Goal: Communication & Community: Answer question/provide support

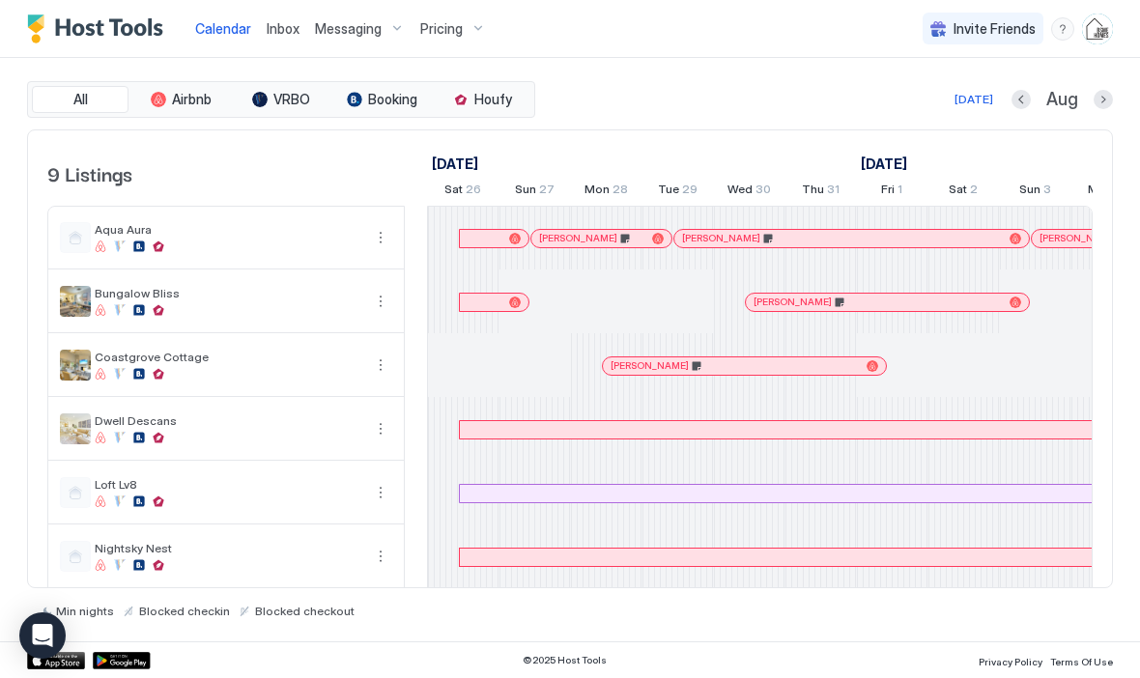
scroll to position [0, 1074]
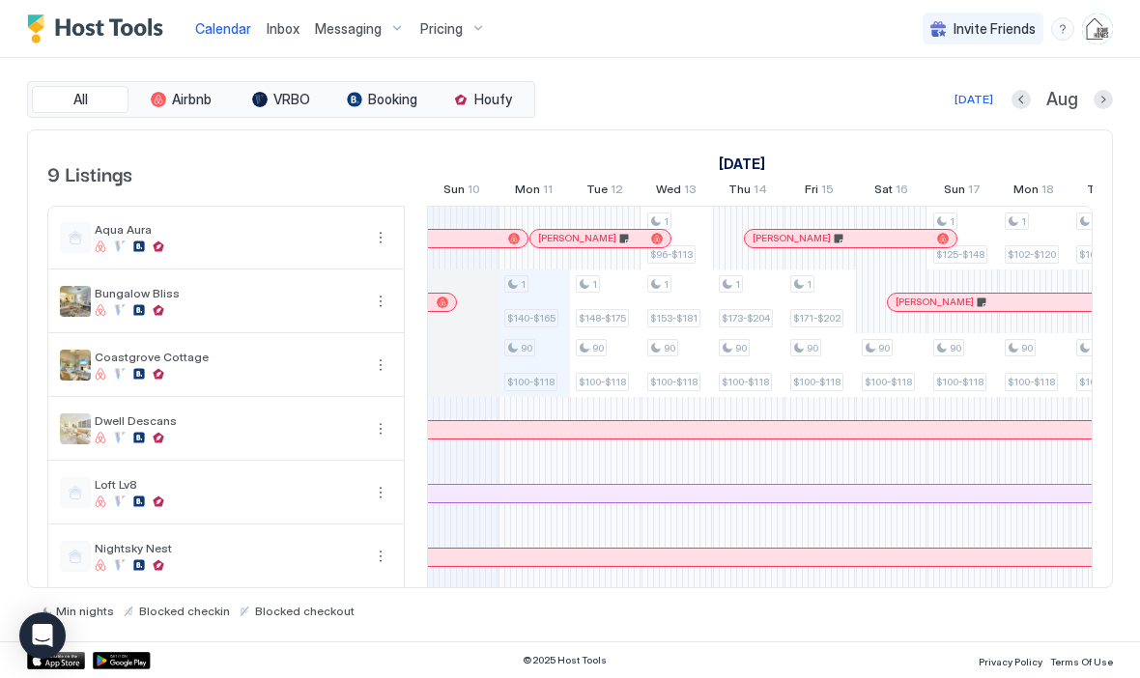
click at [285, 33] on span "Inbox" at bounding box center [283, 28] width 33 height 16
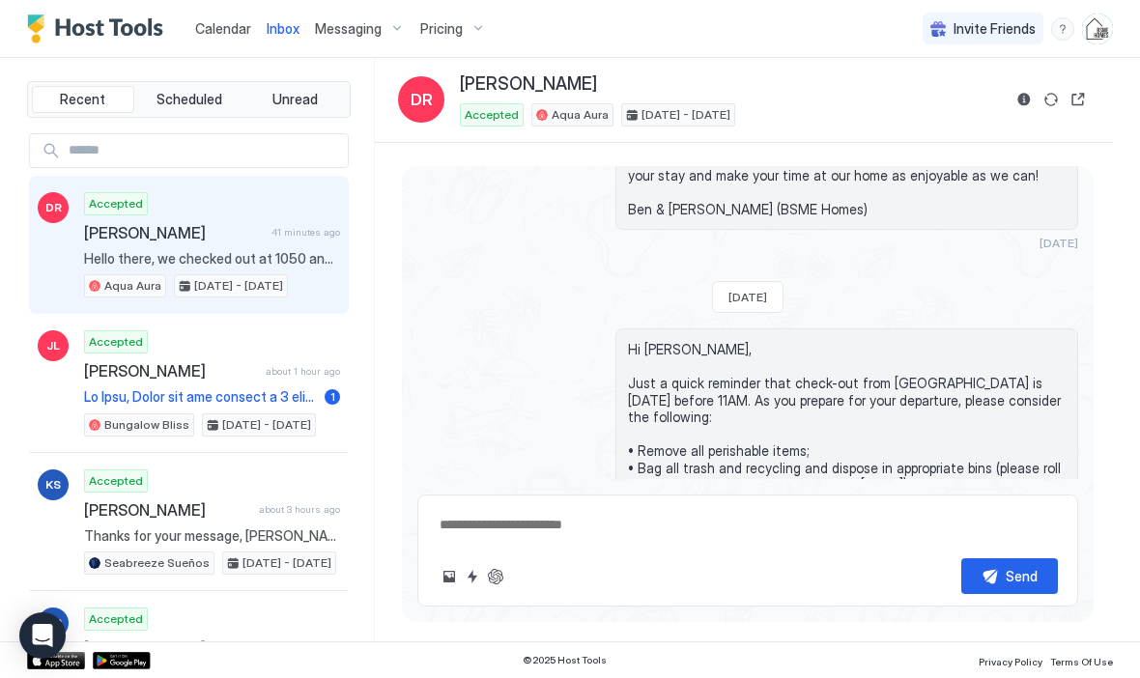
scroll to position [4414, 0]
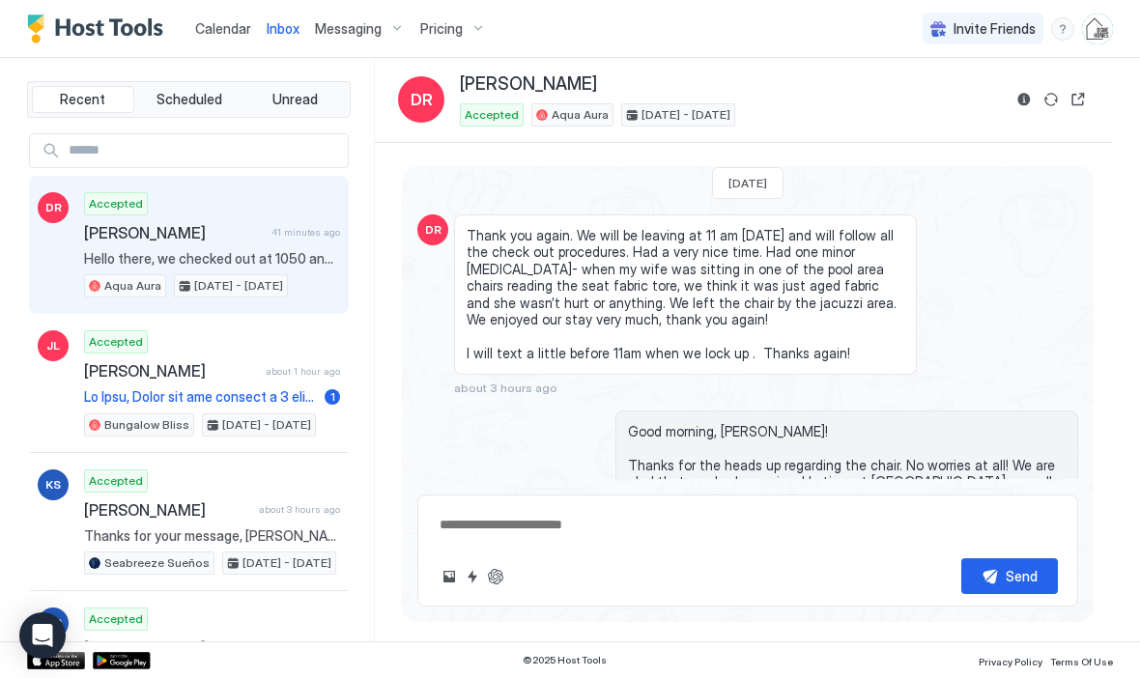
click at [472, 577] on button "Quick reply" at bounding box center [472, 576] width 23 height 23
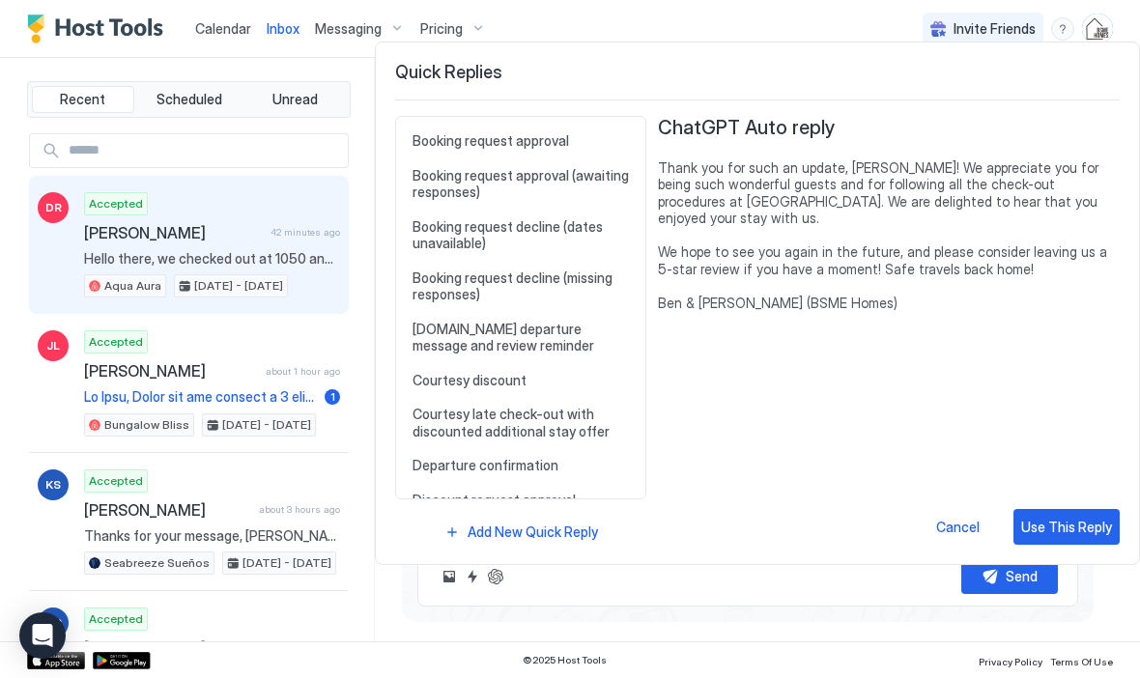
scroll to position [323, 0]
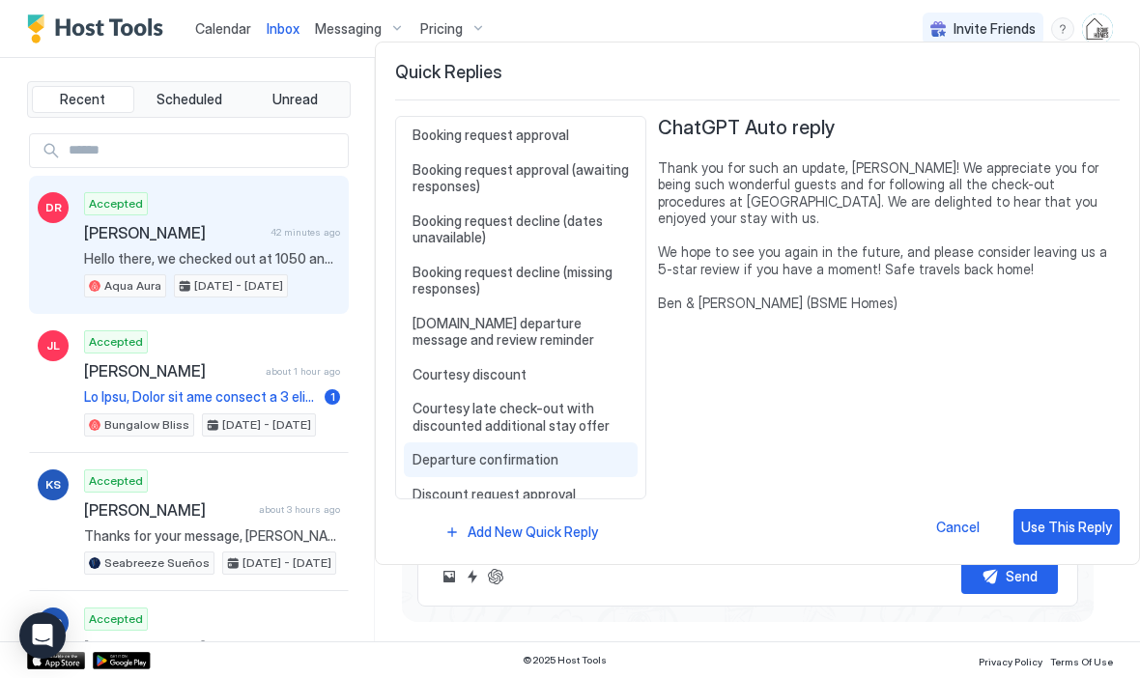
click at [434, 451] on span "Departure confirmation" at bounding box center [521, 459] width 216 height 17
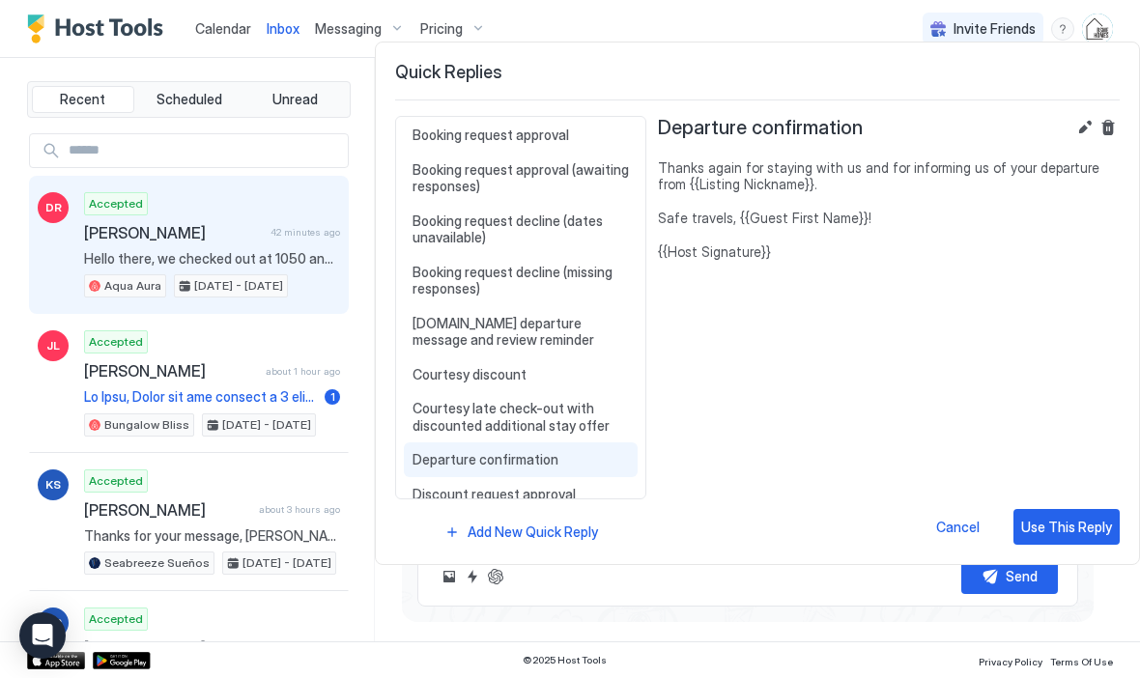
click at [1074, 522] on div "Use This Reply" at bounding box center [1067, 527] width 91 height 20
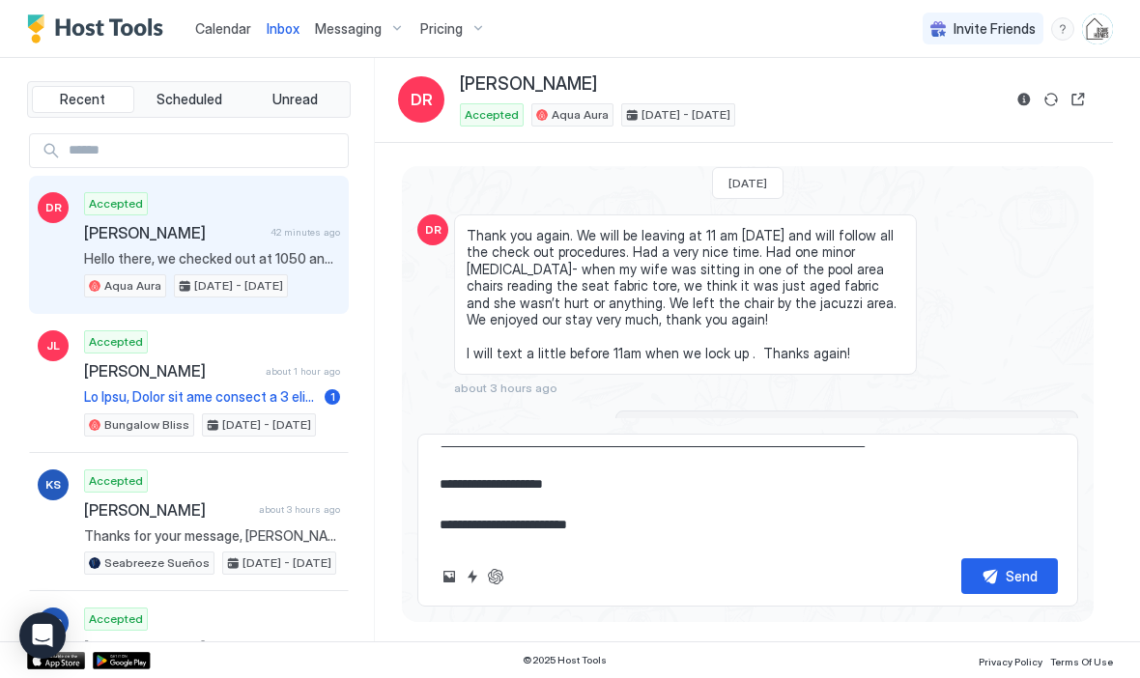
scroll to position [20, 0]
click at [1027, 572] on div "Send" at bounding box center [1022, 576] width 32 height 20
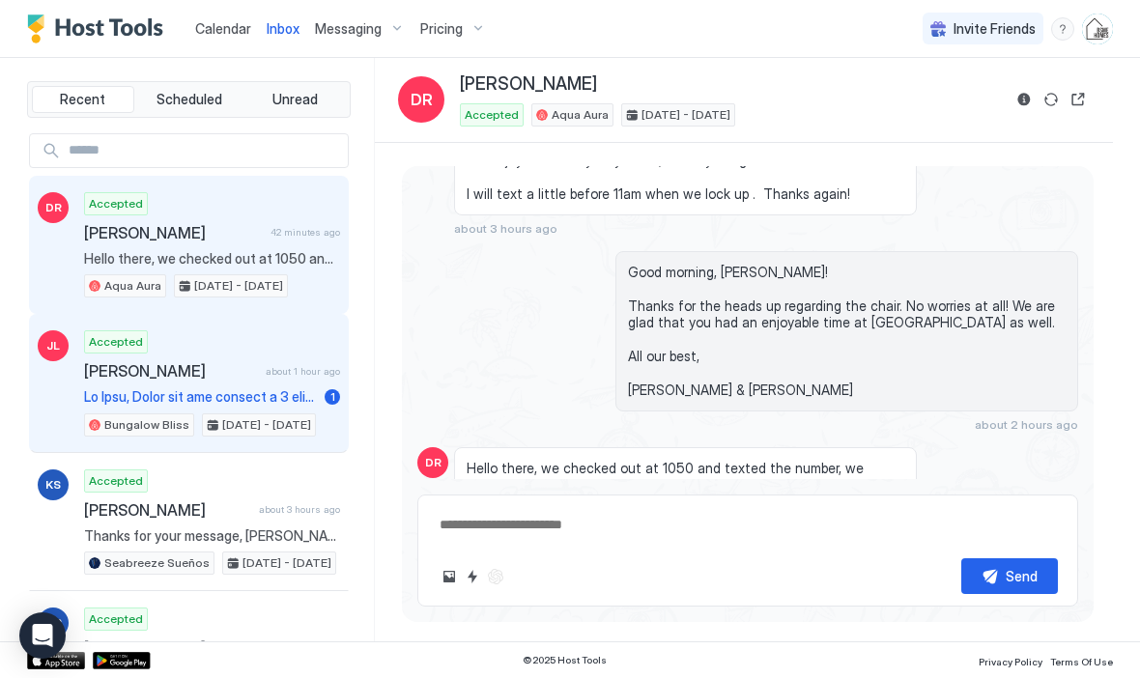
click at [169, 364] on span "[PERSON_NAME]" at bounding box center [171, 370] width 174 height 19
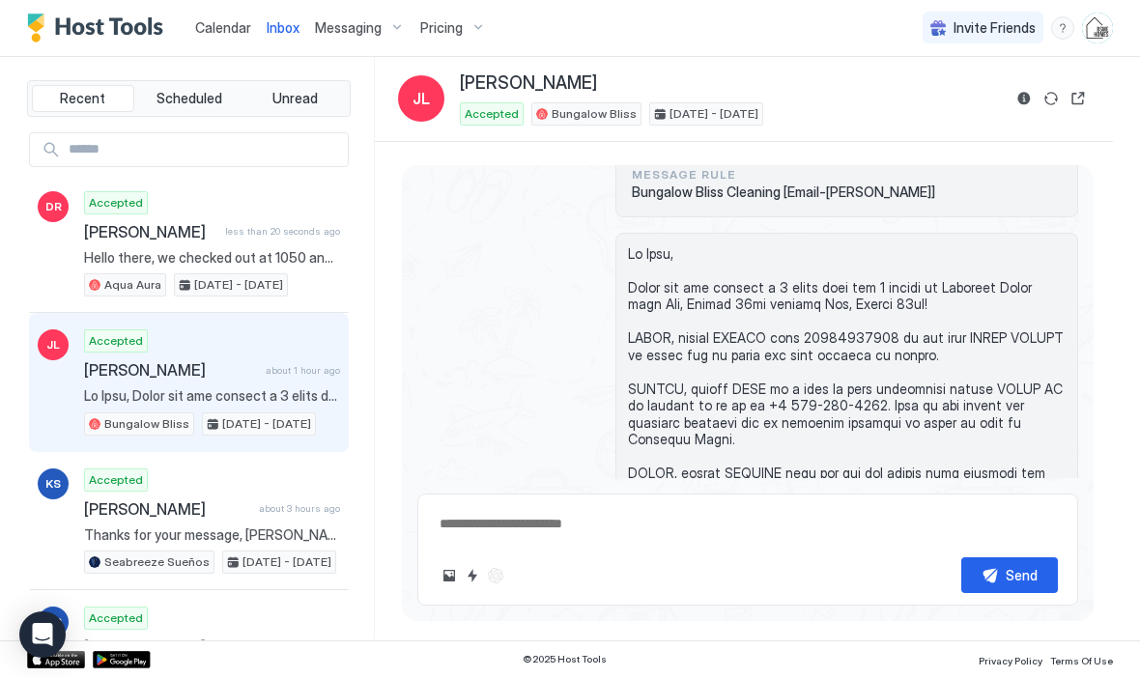
scroll to position [873, 0]
